Goal: Complete application form: Complete application form

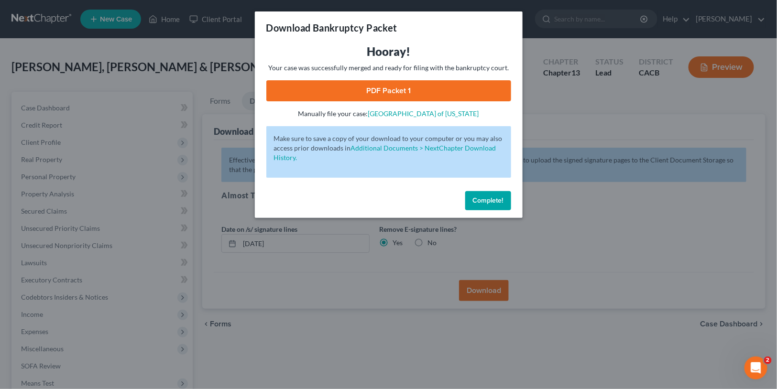
click at [479, 202] on span "Complete!" at bounding box center [488, 200] width 31 height 8
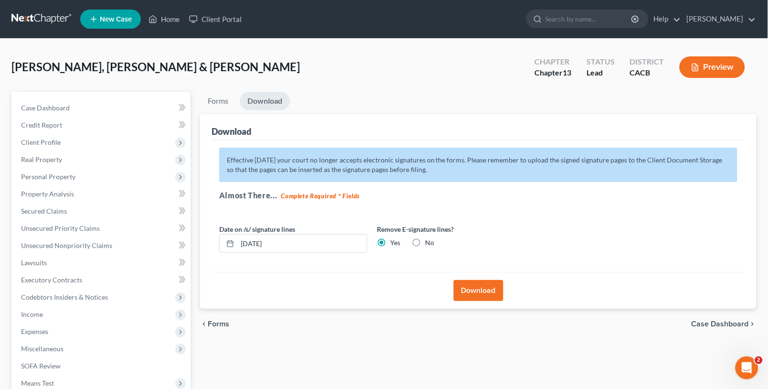
click at [41, 16] on link at bounding box center [41, 19] width 61 height 17
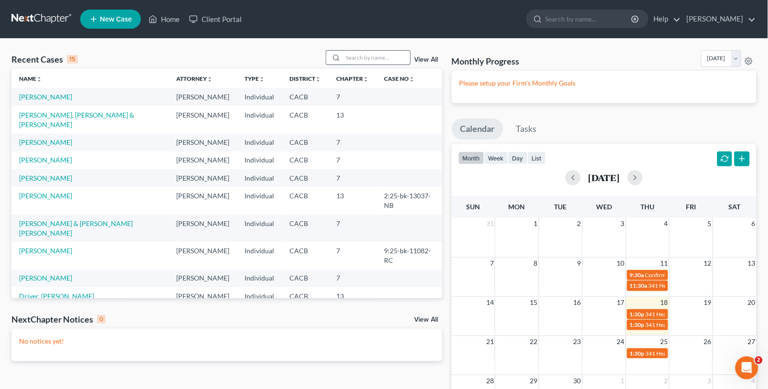
click at [363, 61] on input "search" at bounding box center [377, 58] width 67 height 14
type input "talley"
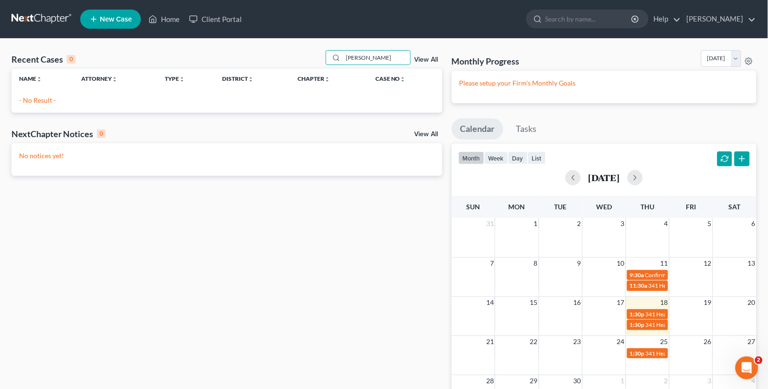
click at [102, 16] on span "New Case" at bounding box center [116, 19] width 32 height 7
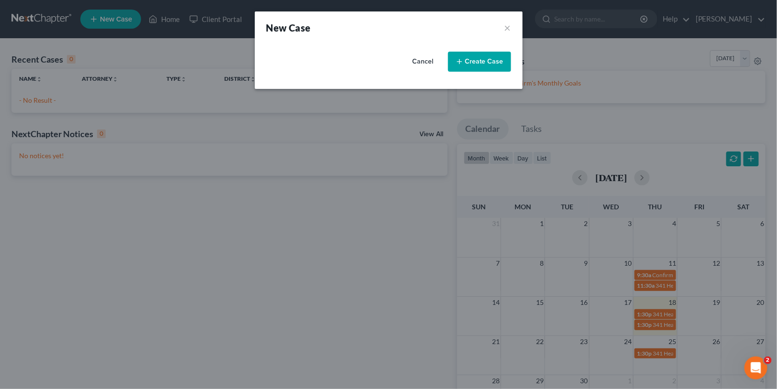
select select "7"
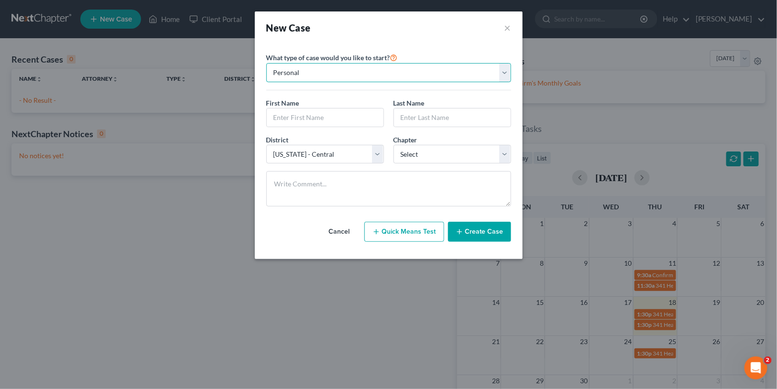
drag, startPoint x: 357, startPoint y: 70, endPoint x: 347, endPoint y: 74, distance: 10.7
click at [356, 70] on select "Personal Business" at bounding box center [388, 72] width 245 height 19
click at [266, 63] on select "Personal Business" at bounding box center [388, 72] width 245 height 19
click at [307, 120] on input "text" at bounding box center [325, 117] width 117 height 18
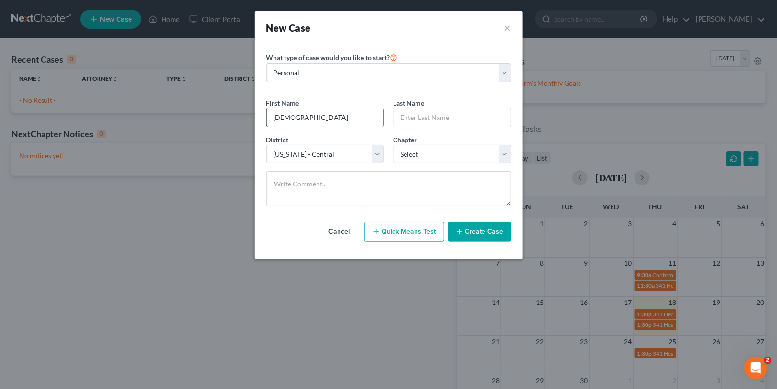
type input "Isaiah"
type input "Talley"
click at [410, 156] on select "Select 7 11 12 13" at bounding box center [452, 154] width 118 height 19
select select "0"
click at [393, 145] on select "Select 7 11 12 13" at bounding box center [452, 154] width 118 height 19
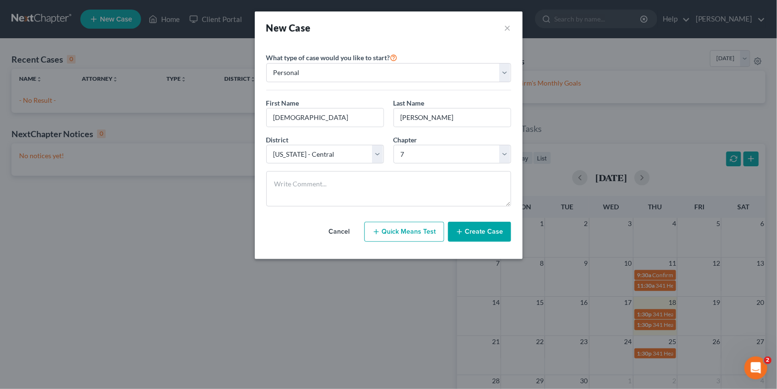
drag, startPoint x: 485, startPoint y: 252, endPoint x: 485, endPoint y: 246, distance: 6.2
click at [485, 251] on div "Please select case type * Bankruptcy Bankruptcy What type of case would you lik…" at bounding box center [389, 151] width 268 height 215
click at [478, 234] on button "Create Case" at bounding box center [479, 232] width 63 height 20
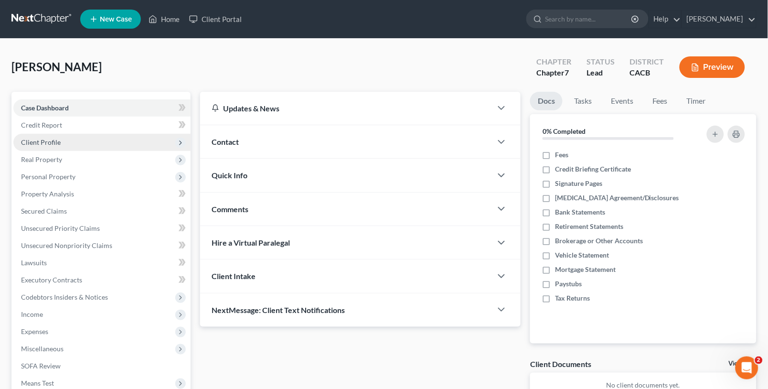
click at [57, 143] on span "Client Profile" at bounding box center [41, 142] width 40 height 8
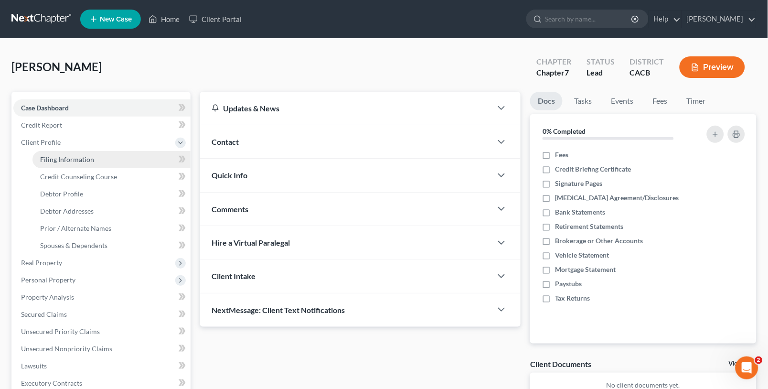
click at [71, 155] on span "Filing Information" at bounding box center [67, 159] width 54 height 8
select select "1"
select select "0"
select select "7"
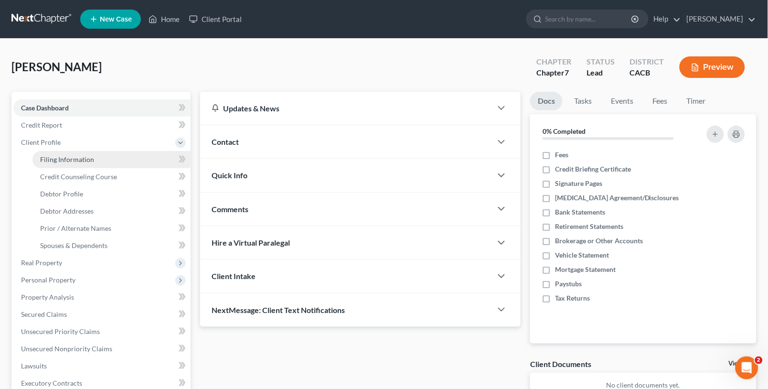
select select "4"
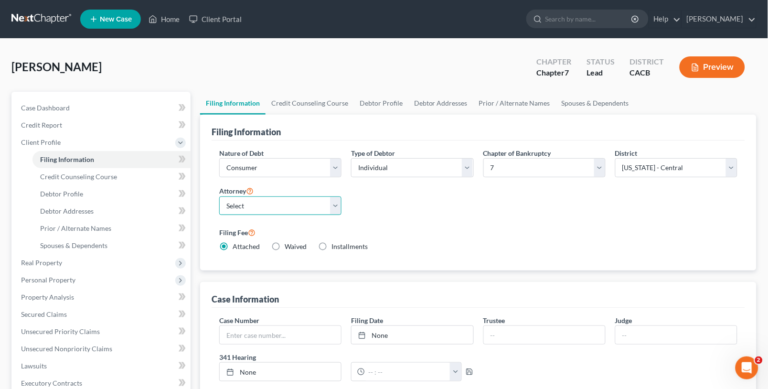
click at [271, 208] on select "Select Peter Lively - CACB" at bounding box center [280, 205] width 122 height 19
select select "0"
click at [219, 196] on select "Select Peter Lively - CACB" at bounding box center [280, 205] width 122 height 19
click at [287, 97] on link "Credit Counseling Course" at bounding box center [310, 103] width 88 height 23
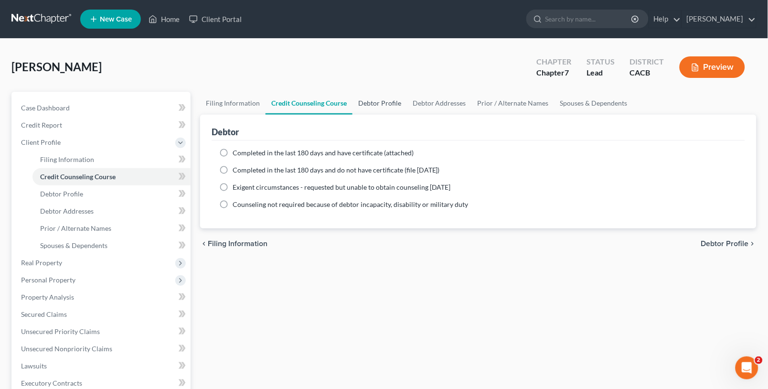
click at [382, 98] on link "Debtor Profile" at bounding box center [380, 103] width 54 height 23
select select "0"
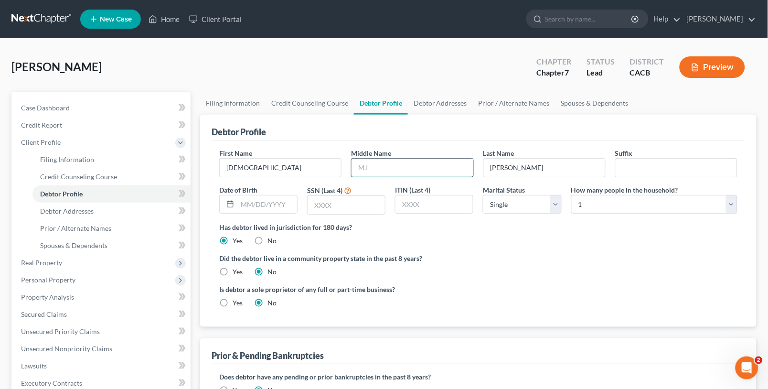
click at [394, 165] on input "text" at bounding box center [412, 168] width 121 height 18
type input "James"
click at [346, 207] on input "text" at bounding box center [346, 205] width 77 height 18
type input "5306"
click at [432, 93] on link "Debtor Addresses" at bounding box center [440, 103] width 65 height 23
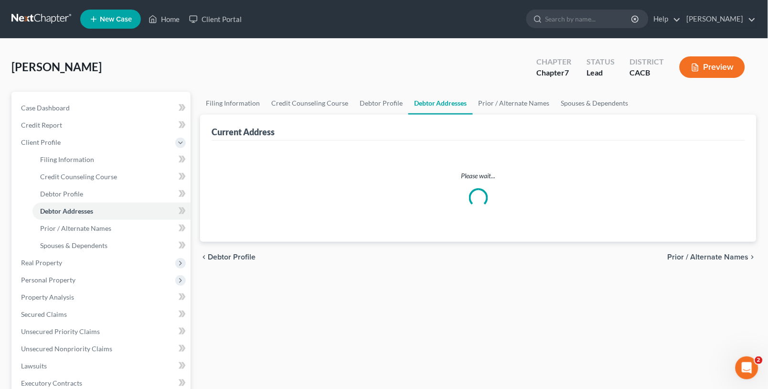
select select "0"
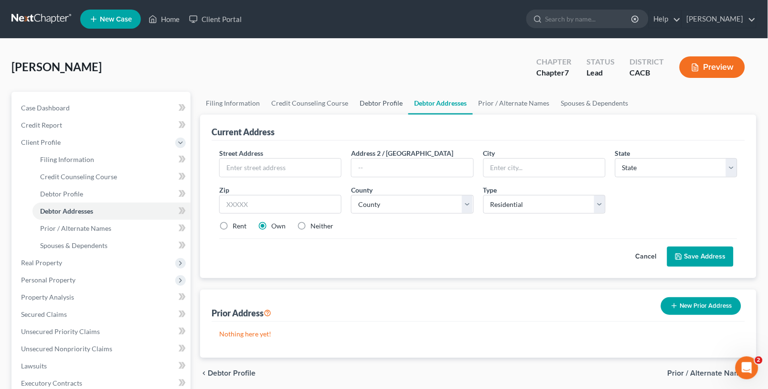
click at [374, 101] on link "Debtor Profile" at bounding box center [381, 103] width 54 height 23
select select "0"
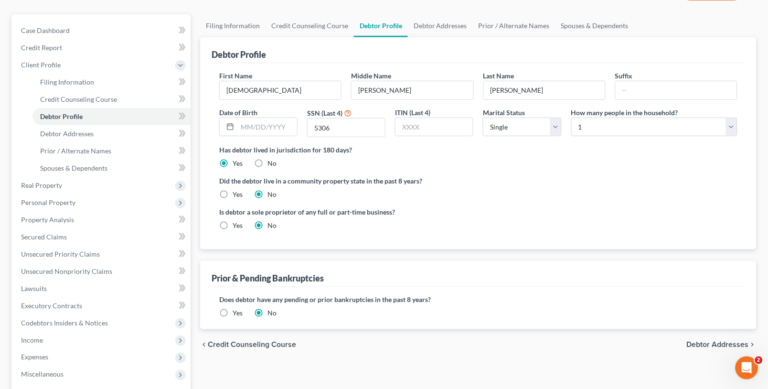
scroll to position [53, 0]
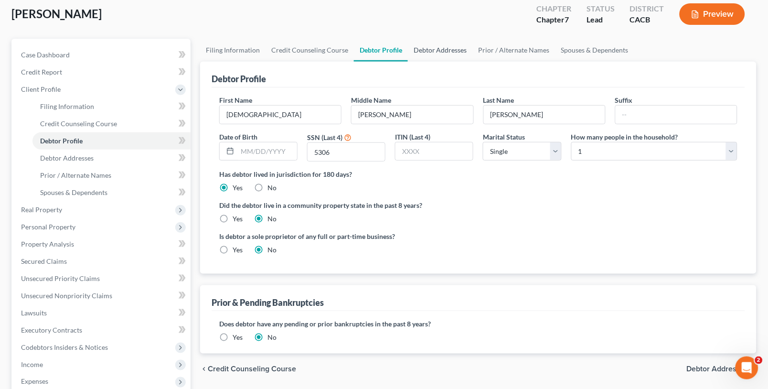
click at [443, 46] on link "Debtor Addresses" at bounding box center [440, 50] width 65 height 23
select select "0"
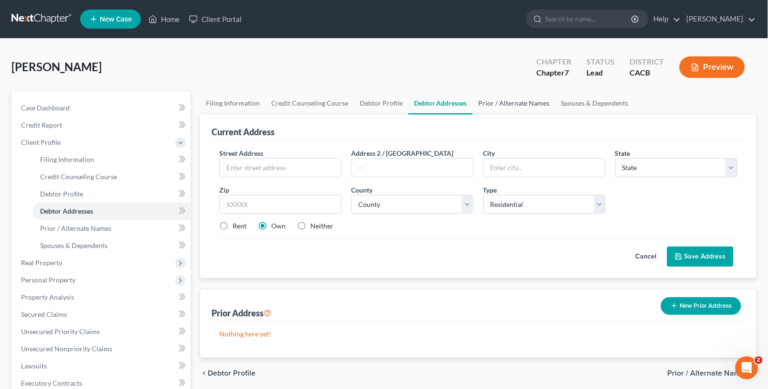
click at [515, 107] on link "Prior / Alternate Names" at bounding box center [514, 103] width 83 height 23
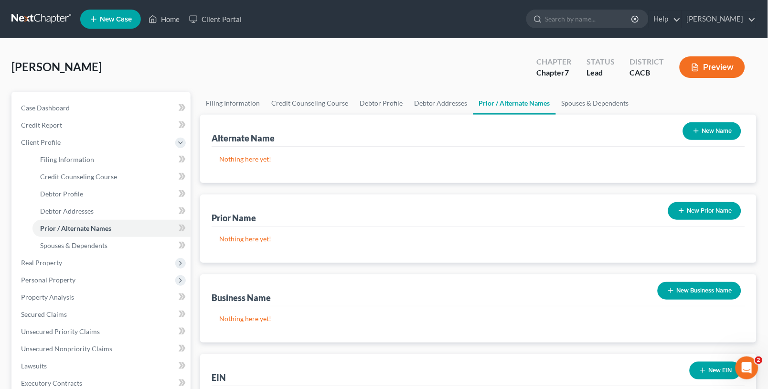
click at [580, 115] on div "Alternate Name New Name" at bounding box center [479, 131] width 534 height 32
click at [583, 104] on link "Spouses & Dependents" at bounding box center [595, 103] width 79 height 23
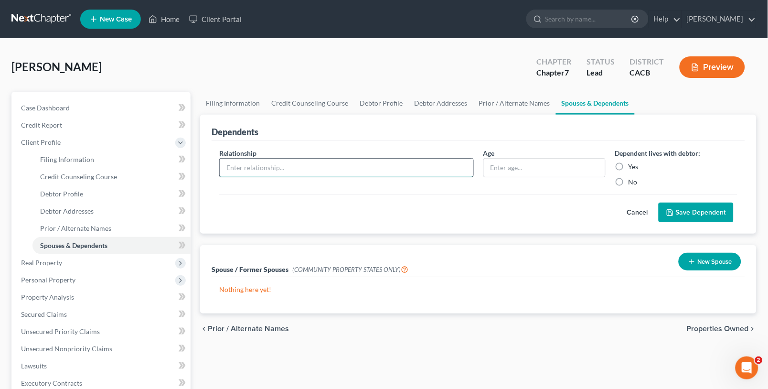
click at [255, 168] on input "text" at bounding box center [347, 168] width 254 height 18
click at [371, 104] on link "Debtor Profile" at bounding box center [381, 103] width 54 height 23
select select "0"
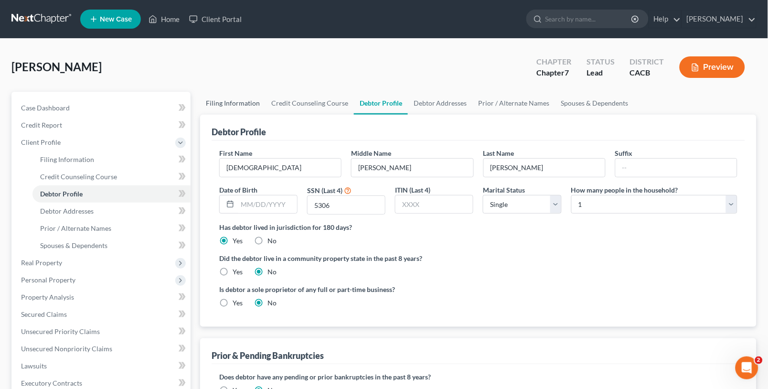
click at [237, 104] on link "Filing Information" at bounding box center [232, 103] width 65 height 23
select select "1"
select select "0"
select select "7"
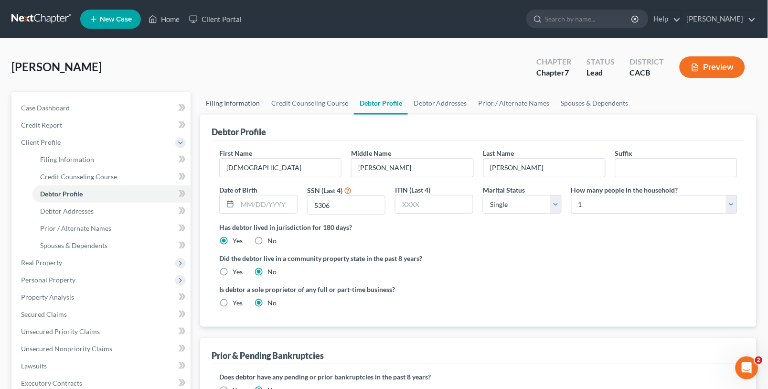
select select "0"
select select "4"
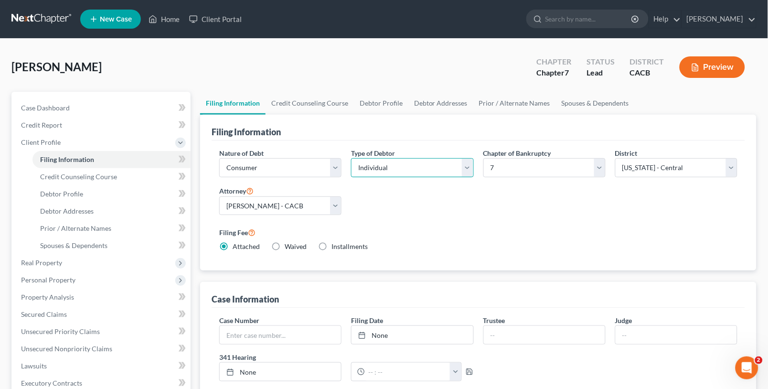
click at [394, 167] on select "Select Individual Joint" at bounding box center [412, 167] width 122 height 19
select select "1"
click at [351, 158] on select "Select Individual Joint" at bounding box center [412, 167] width 122 height 19
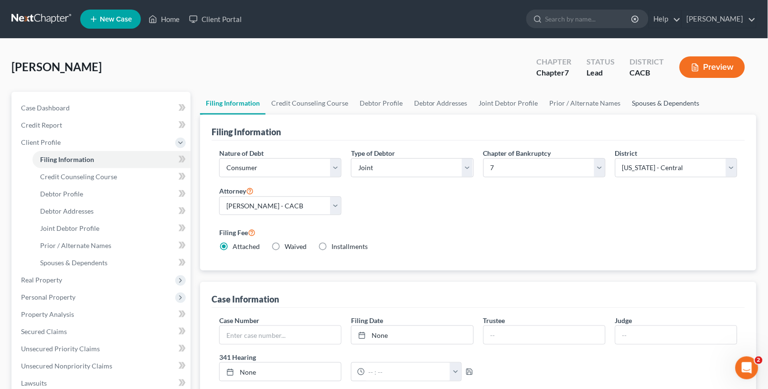
click at [660, 98] on link "Spouses & Dependents" at bounding box center [666, 103] width 79 height 23
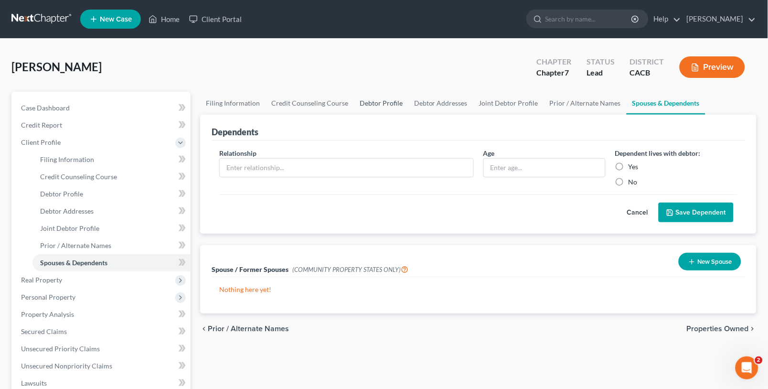
click at [354, 96] on link "Debtor Profile" at bounding box center [381, 103] width 54 height 23
select select "1"
select select "0"
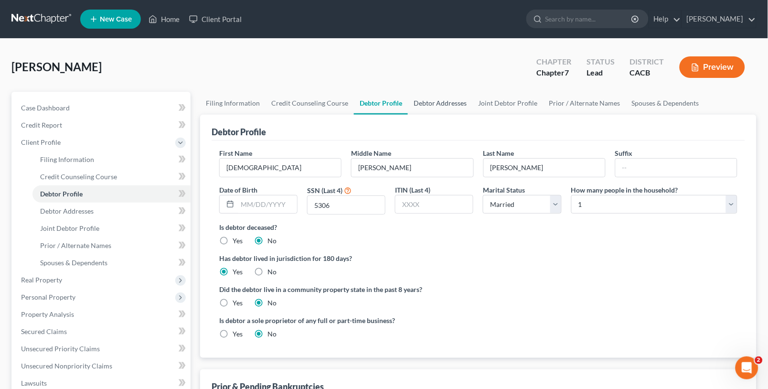
click at [440, 102] on link "Debtor Addresses" at bounding box center [440, 103] width 65 height 23
select select "0"
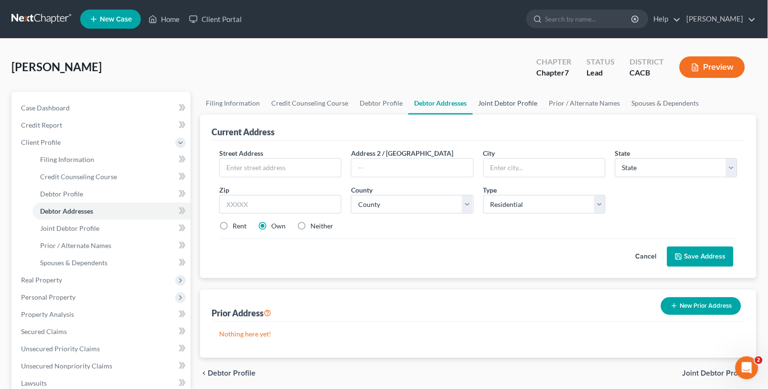
click at [507, 101] on link "Joint Debtor Profile" at bounding box center [508, 103] width 71 height 23
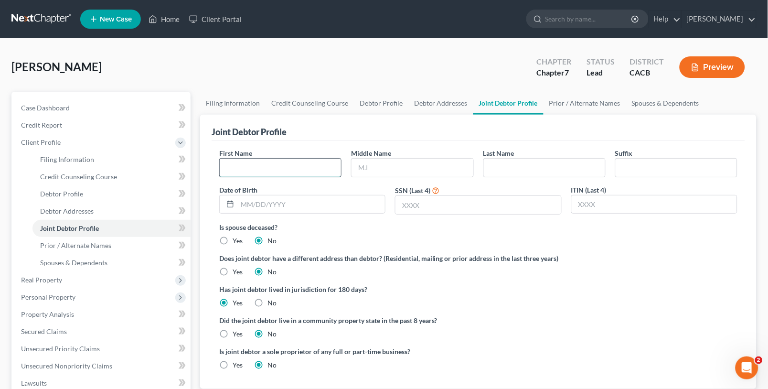
click at [285, 170] on input "text" at bounding box center [280, 168] width 121 height 18
type input "Liming"
type input "Shan"
type input "Talley"
type input "7524"
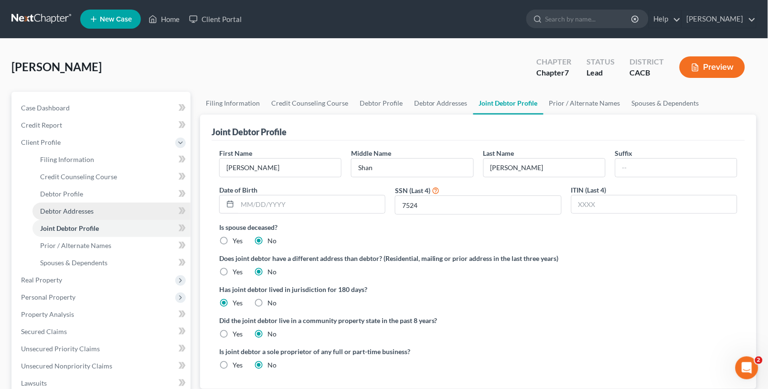
click at [82, 211] on span "Debtor Addresses" at bounding box center [67, 211] width 54 height 8
select select "0"
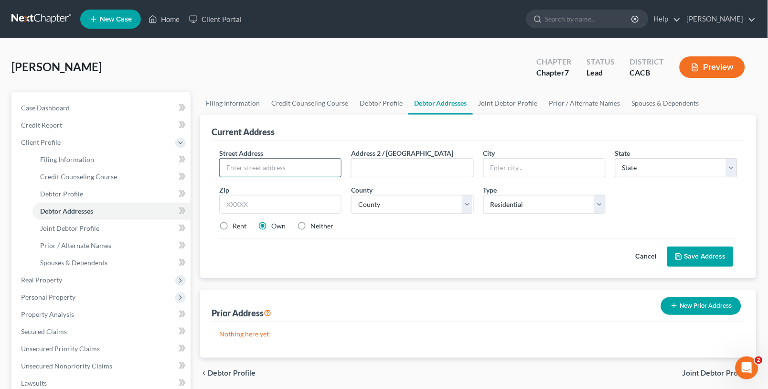
click at [270, 172] on input "text" at bounding box center [280, 168] width 121 height 18
type input "24623 Wayman Street"
type input "91321"
type input "Newhall"
select select "4"
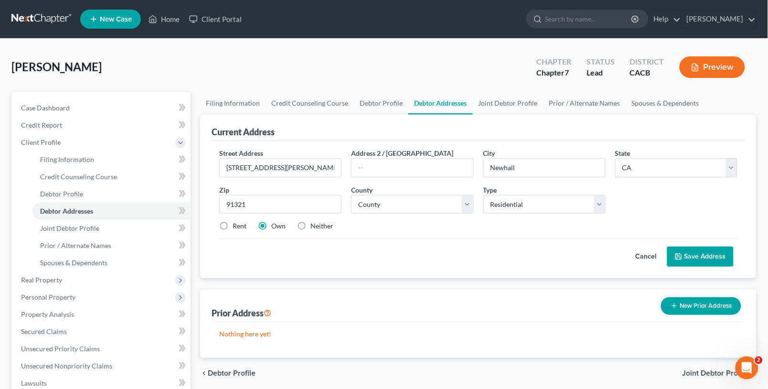
click at [238, 223] on label "Rent" at bounding box center [240, 226] width 14 height 10
click at [238, 223] on input "Rent" at bounding box center [240, 224] width 6 height 6
radio input "true"
click at [510, 211] on select "Select Residential Mailing Rental Business" at bounding box center [545, 204] width 122 height 19
click at [484, 195] on select "Select Residential Mailing Rental Business" at bounding box center [545, 204] width 122 height 19
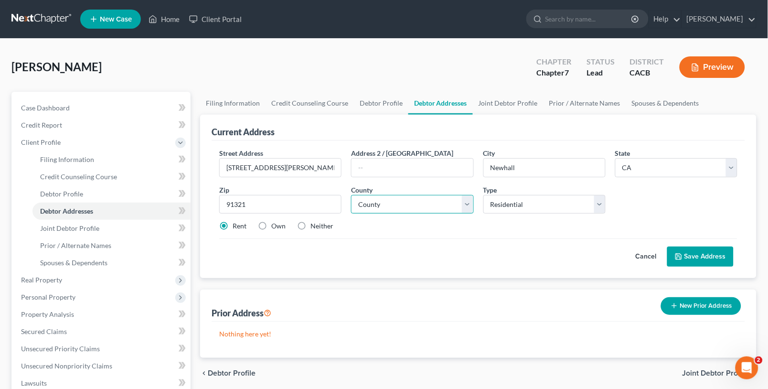
click at [431, 204] on select "County Alameda County Alpine County Amador County Butte County Calaveras County…" at bounding box center [412, 204] width 122 height 19
select select "18"
click at [351, 195] on select "County Alameda County Alpine County Amador County Butte County Calaveras County…" at bounding box center [412, 204] width 122 height 19
click at [705, 250] on button "Save Address" at bounding box center [701, 257] width 66 height 20
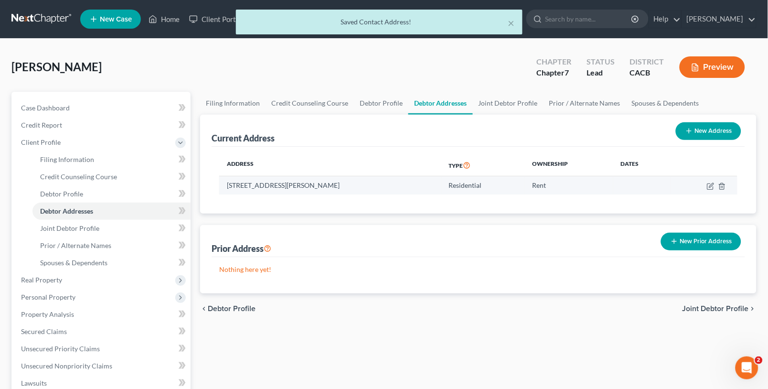
click at [348, 185] on td "24623 Wayman Street, Newhall, CA 91321" at bounding box center [330, 185] width 222 height 18
copy td "91321"
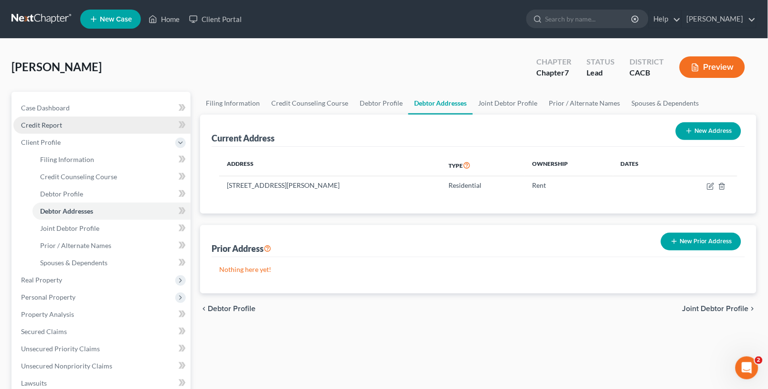
click at [64, 122] on link "Credit Report" at bounding box center [101, 125] width 177 height 17
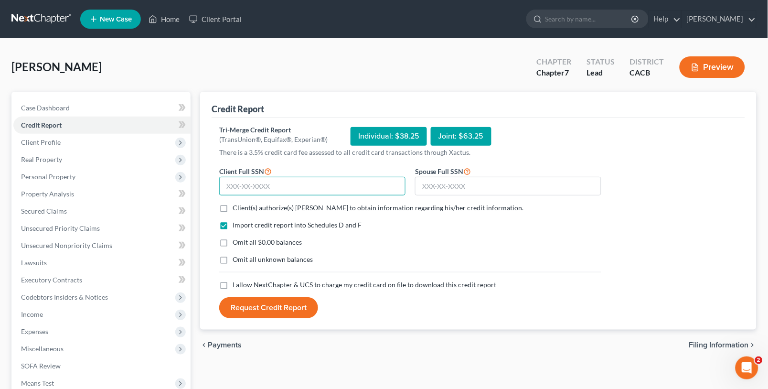
click at [312, 191] on input "text" at bounding box center [312, 186] width 186 height 19
type input "428-59-5306"
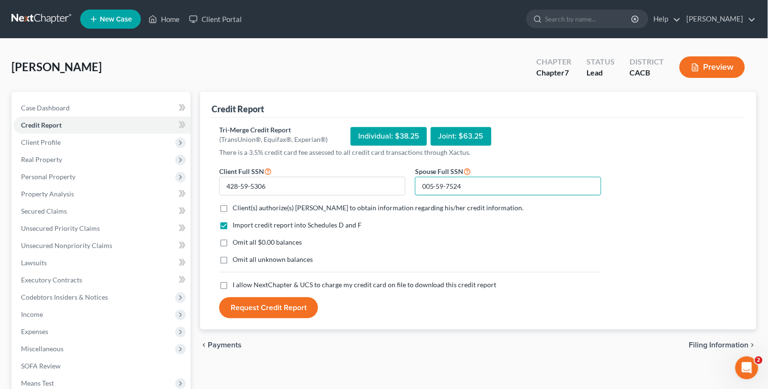
type input "005-59-7524"
click at [323, 208] on span "Client(s) authorize(s) Peter Lively to obtain information regarding his/her cre…" at bounding box center [378, 208] width 291 height 8
click at [243, 208] on input "Client(s) authorize(s) Peter Lively to obtain information regarding his/her cre…" at bounding box center [240, 206] width 6 height 6
checkbox input "true"
drag, startPoint x: 241, startPoint y: 237, endPoint x: 239, endPoint y: 242, distance: 5.9
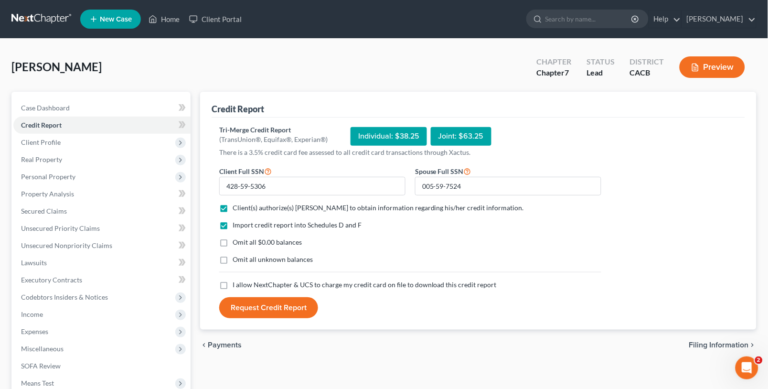
click at [240, 237] on div "Import credit report into Schedules D and F Omit all $0.00 balances Omit all un…" at bounding box center [411, 250] width 392 height 60
click at [239, 243] on span "Omit all $0.00 balances" at bounding box center [267, 242] width 69 height 8
click at [239, 243] on input "Omit all $0.00 balances" at bounding box center [240, 240] width 6 height 6
checkbox input "true"
click at [237, 260] on span "Omit all unknown balances" at bounding box center [273, 259] width 80 height 8
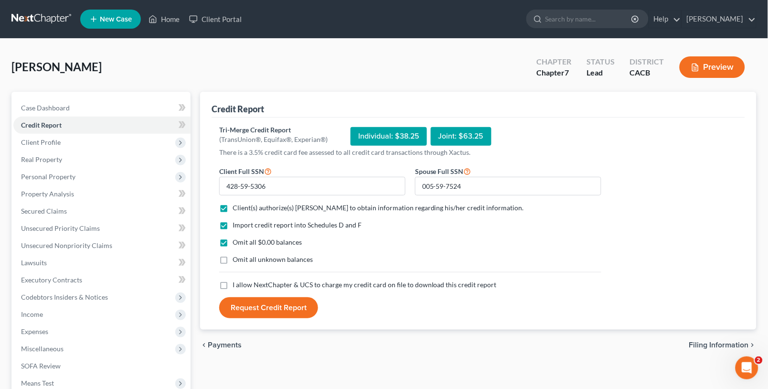
click at [237, 260] on input "Omit all unknown balances" at bounding box center [240, 258] width 6 height 6
checkbox input "true"
click at [233, 283] on label "I allow NextChapter & UCS to charge my credit card on file to download this cre…" at bounding box center [365, 285] width 264 height 10
click at [237, 283] on input "I allow NextChapter & UCS to charge my credit card on file to download this cre…" at bounding box center [240, 283] width 6 height 6
checkbox input "true"
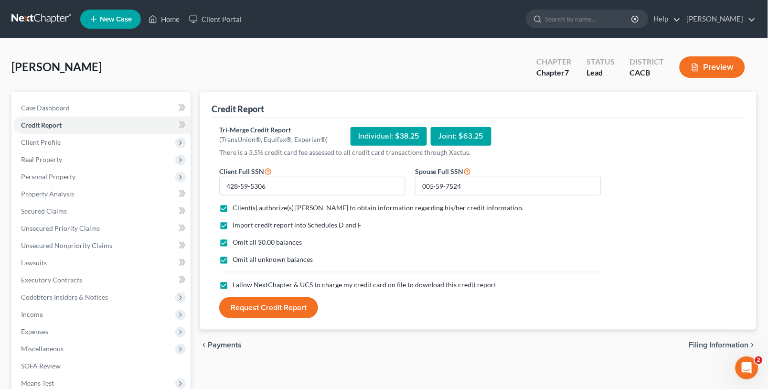
click at [246, 308] on button "Request Credit Report" at bounding box center [268, 307] width 99 height 21
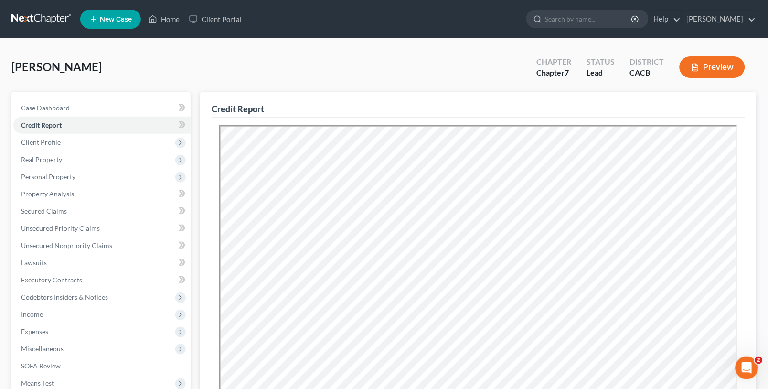
click at [766, 69] on div "Talley, Isaiah Upgraded Chapter Chapter 7 Status Lead District CACB Preview Pet…" at bounding box center [384, 325] width 768 height 572
click at [11, 20] on link at bounding box center [41, 19] width 61 height 17
click at [22, 16] on link at bounding box center [41, 19] width 61 height 17
click at [26, 16] on link at bounding box center [41, 19] width 61 height 17
